Goal: Find specific page/section: Find specific page/section

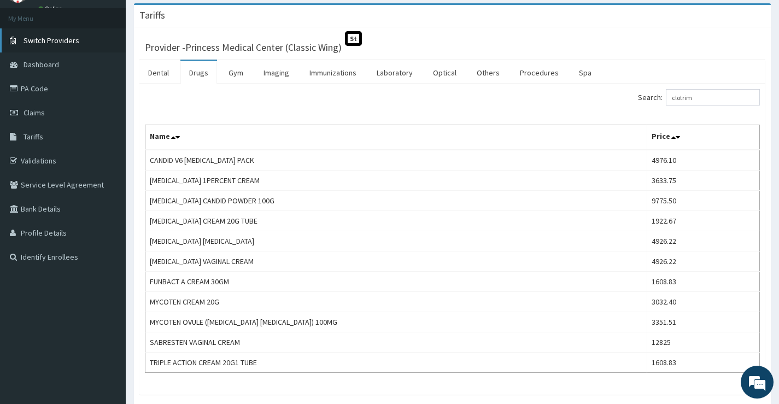
click at [65, 43] on span "Switch Providers" at bounding box center [52, 41] width 56 height 10
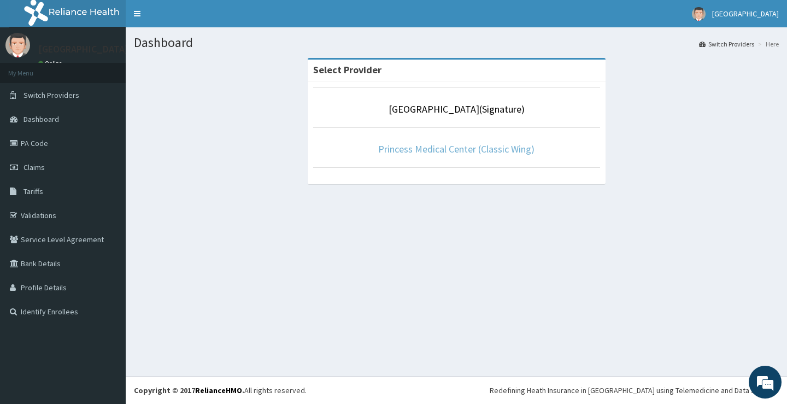
click at [458, 151] on link "Princess Medical Center (Classic Wing)" at bounding box center [456, 149] width 156 height 13
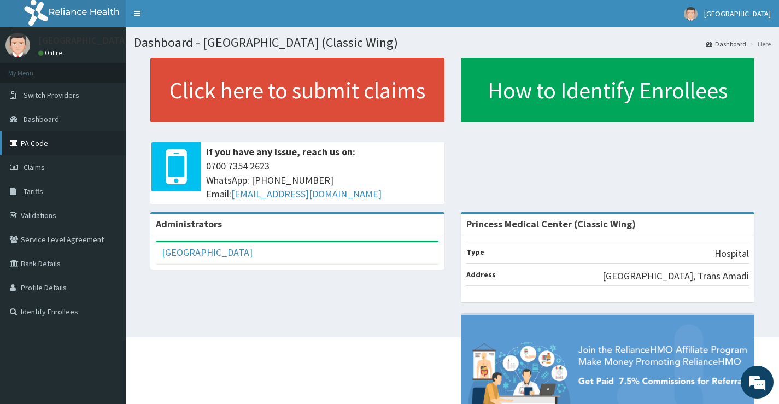
click at [35, 141] on link "PA Code" at bounding box center [63, 143] width 126 height 24
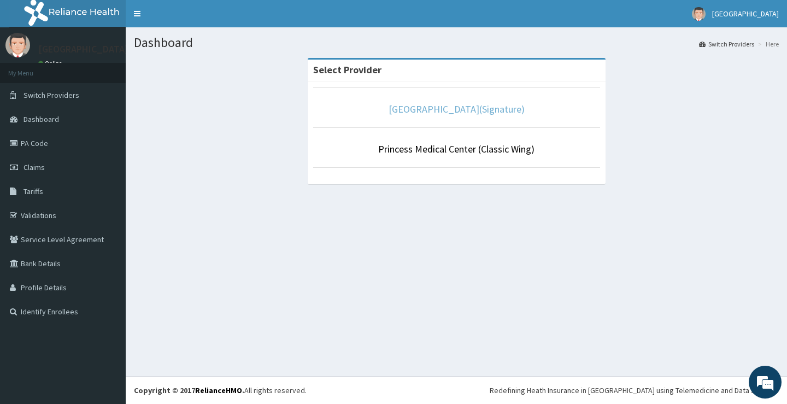
click at [443, 110] on link "[GEOGRAPHIC_DATA](Signature)" at bounding box center [457, 109] width 136 height 13
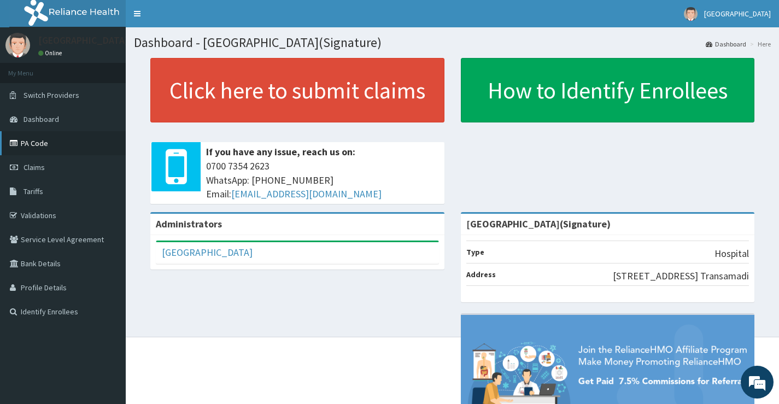
click at [43, 138] on link "PA Code" at bounding box center [63, 143] width 126 height 24
click at [60, 116] on link "Dashboard" at bounding box center [63, 119] width 126 height 24
click at [33, 139] on link "PA Code" at bounding box center [63, 143] width 126 height 24
